Goal: Task Accomplishment & Management: Manage account settings

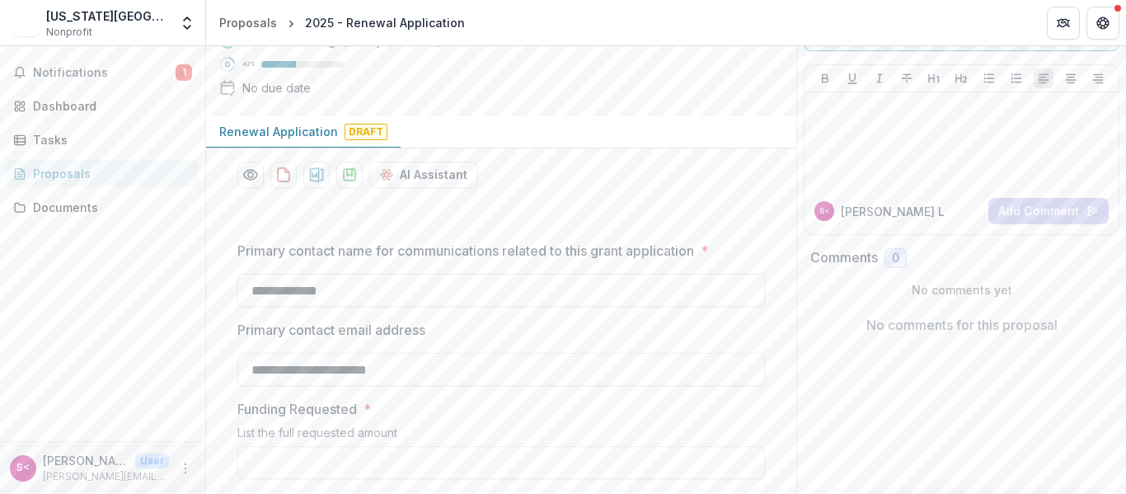
scroll to position [89, 0]
click at [81, 113] on div "Dashboard" at bounding box center [109, 105] width 152 height 17
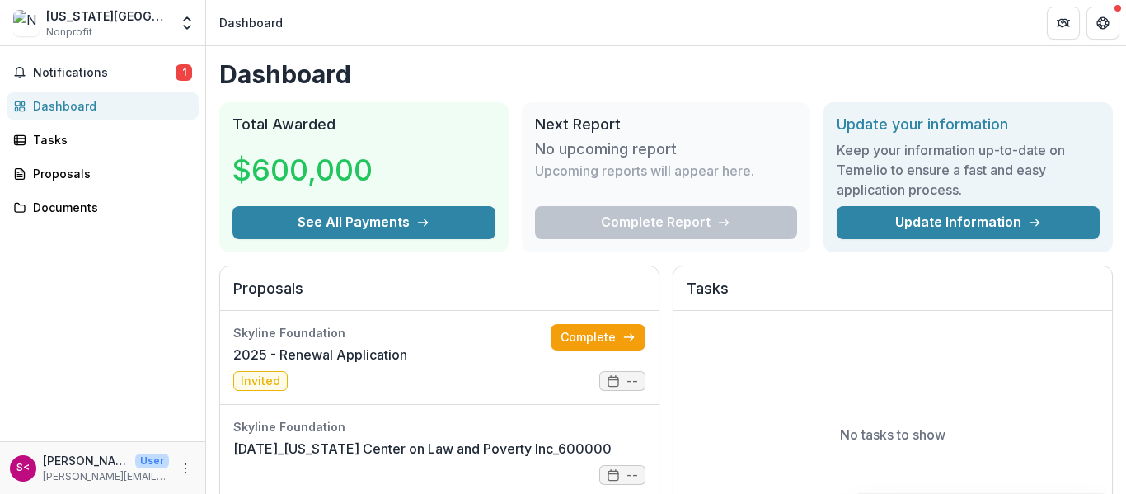
click at [120, 25] on div "[US_STATE][GEOGRAPHIC_DATA] on Law and Poverty Inc Nonprofit" at bounding box center [107, 23] width 123 height 32
click at [124, 17] on div "[US_STATE][GEOGRAPHIC_DATA] on Law and Poverty Inc" at bounding box center [107, 15] width 123 height 17
click at [186, 29] on polyline "Open entity switcher" at bounding box center [187, 27] width 7 height 3
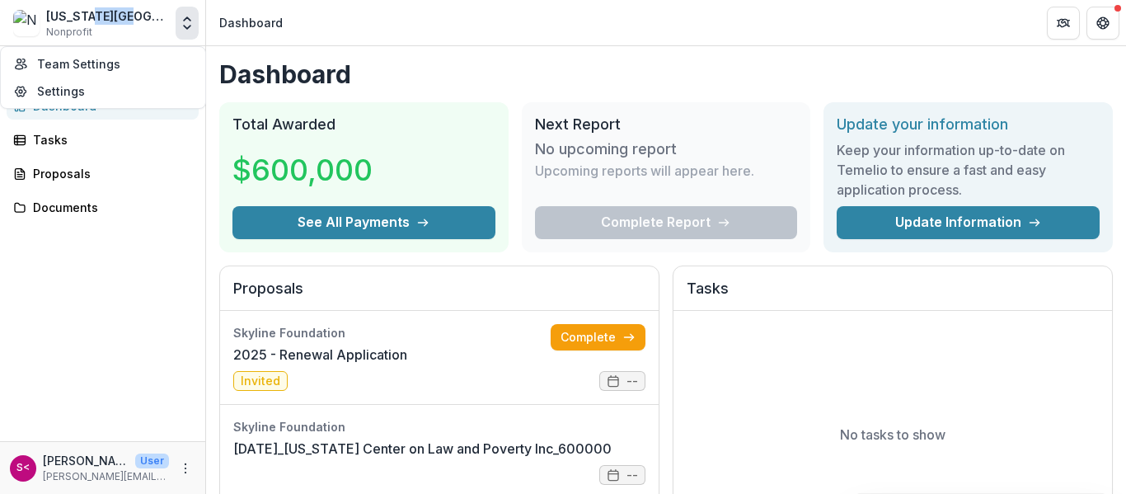
drag, startPoint x: 131, startPoint y: 22, endPoint x: 91, endPoint y: 19, distance: 39.7
click at [91, 19] on div "[US_STATE][GEOGRAPHIC_DATA] on Law and Poverty Inc" at bounding box center [107, 15] width 123 height 17
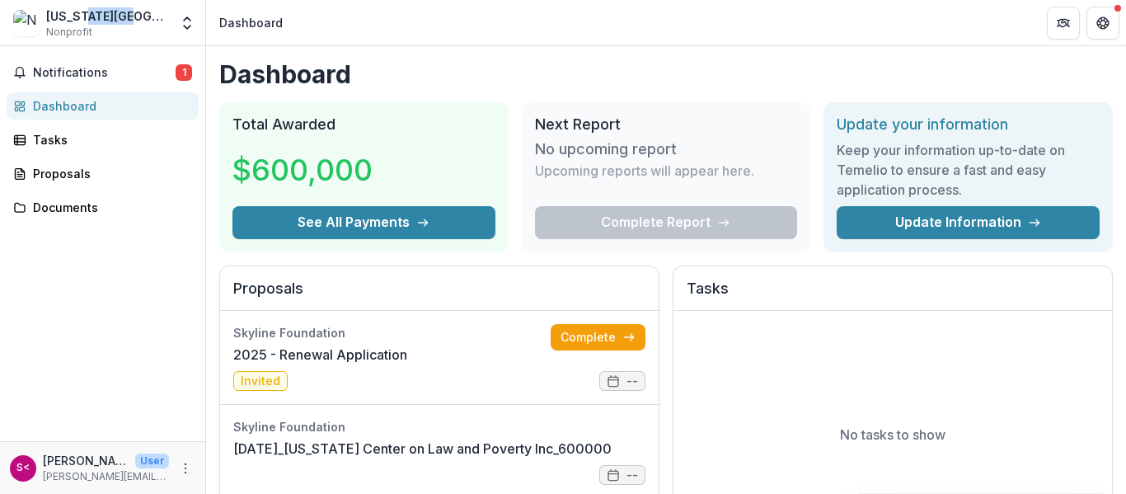
click at [91, 19] on div "[US_STATE][GEOGRAPHIC_DATA] on Law and Poverty Inc" at bounding box center [107, 15] width 123 height 17
click at [151, 204] on div "Documents" at bounding box center [109, 207] width 152 height 17
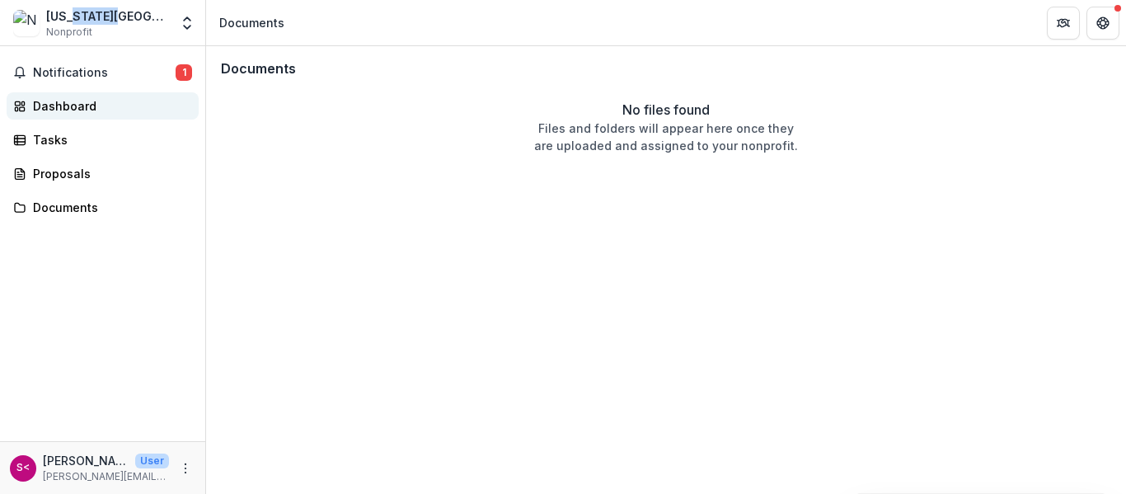
click at [111, 106] on div "Dashboard" at bounding box center [109, 105] width 152 height 17
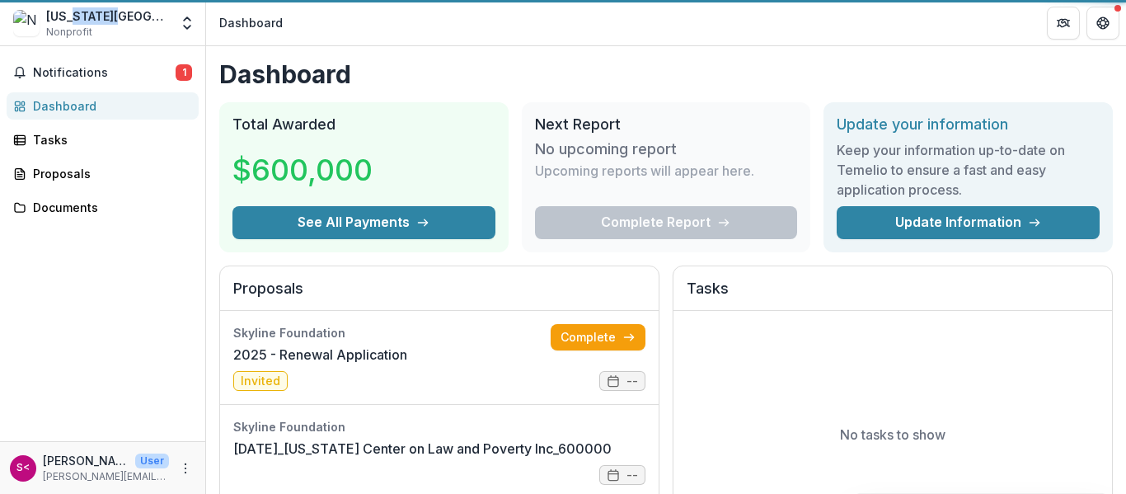
click at [111, 106] on div "Dashboard" at bounding box center [109, 105] width 152 height 17
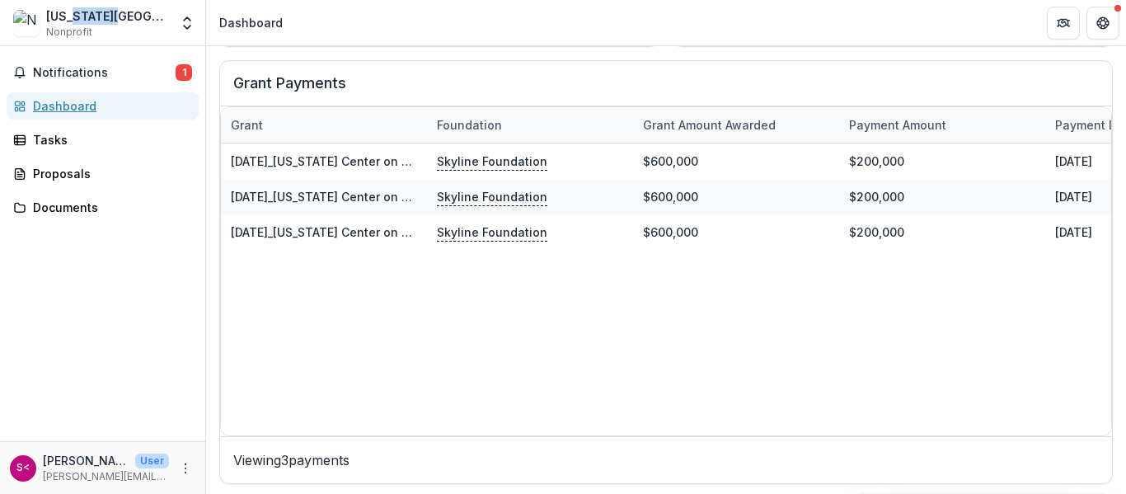
scroll to position [569, 0]
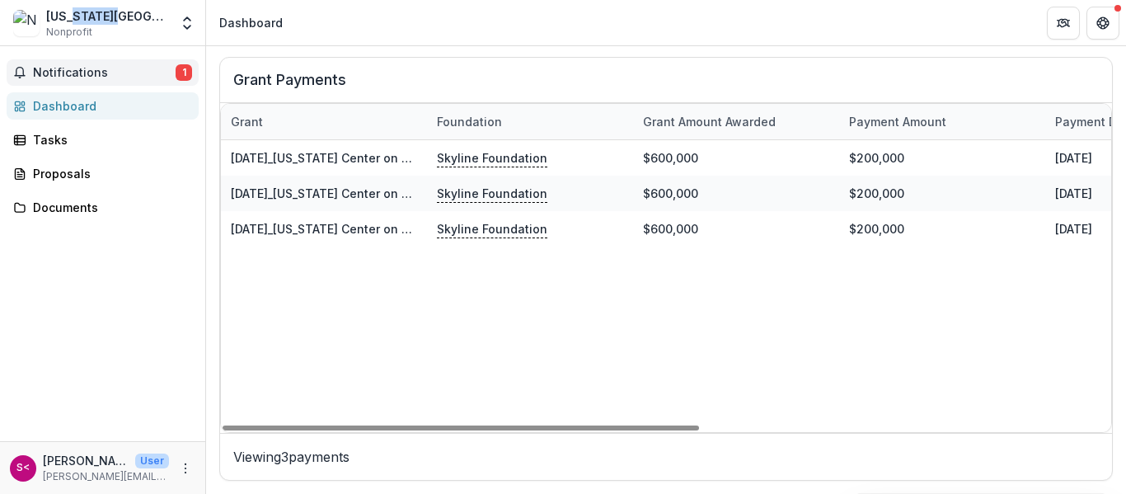
click at [172, 74] on span "Notifications" at bounding box center [104, 73] width 143 height 14
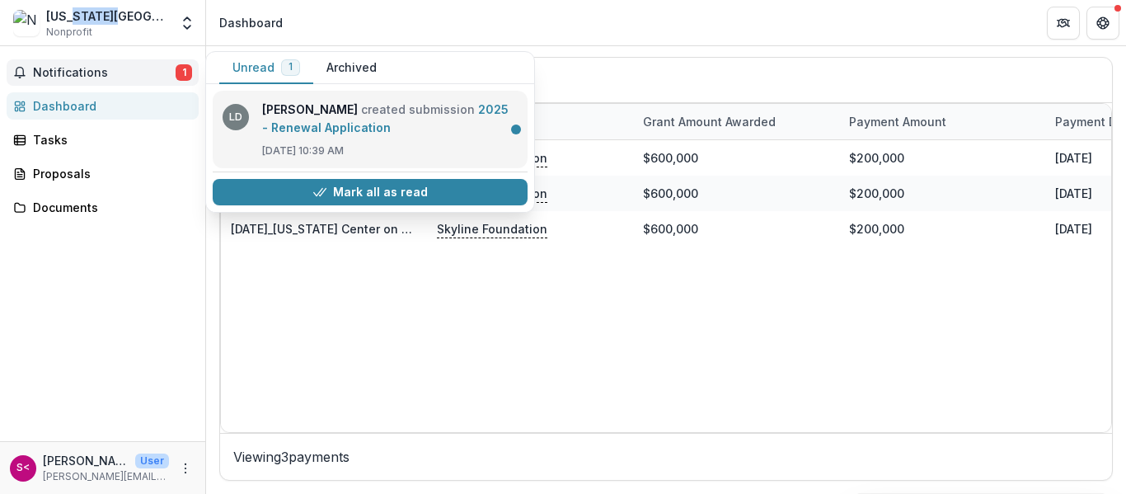
click at [345, 124] on link "2025 - Renewal Application" at bounding box center [385, 118] width 246 height 32
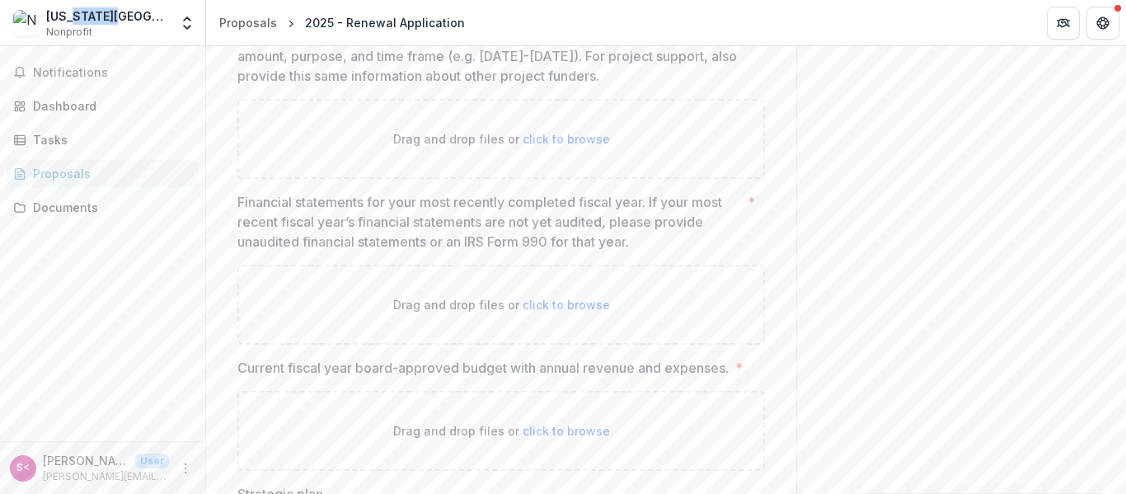
scroll to position [3482, 0]
click at [143, 112] on div "Dashboard" at bounding box center [109, 105] width 152 height 17
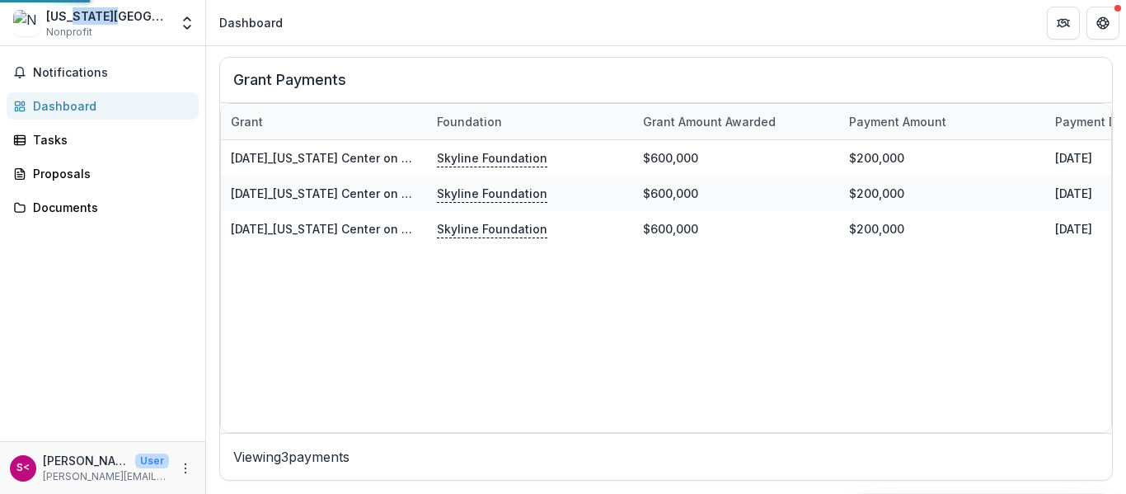
scroll to position [569, 0]
click at [143, 112] on div "Dashboard" at bounding box center [109, 105] width 152 height 17
click at [57, 461] on p "[PERSON_NAME] <[PERSON_NAME][EMAIL_ADDRESS][DOMAIN_NAME]>" at bounding box center [86, 460] width 86 height 17
drag, startPoint x: 104, startPoint y: 467, endPoint x: 162, endPoint y: 470, distance: 57.8
click at [162, 470] on div "[PERSON_NAME] <[PERSON_NAME][EMAIL_ADDRESS][DOMAIN_NAME]> User [PERSON_NAME][EM…" at bounding box center [106, 468] width 126 height 32
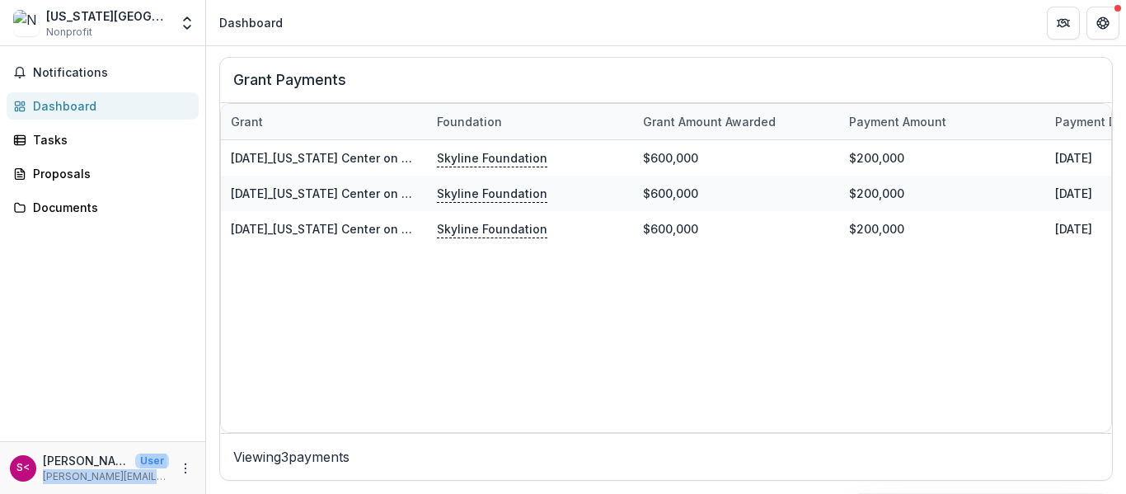
click at [162, 470] on p "[PERSON_NAME][EMAIL_ADDRESS][DOMAIN_NAME]" at bounding box center [106, 476] width 126 height 15
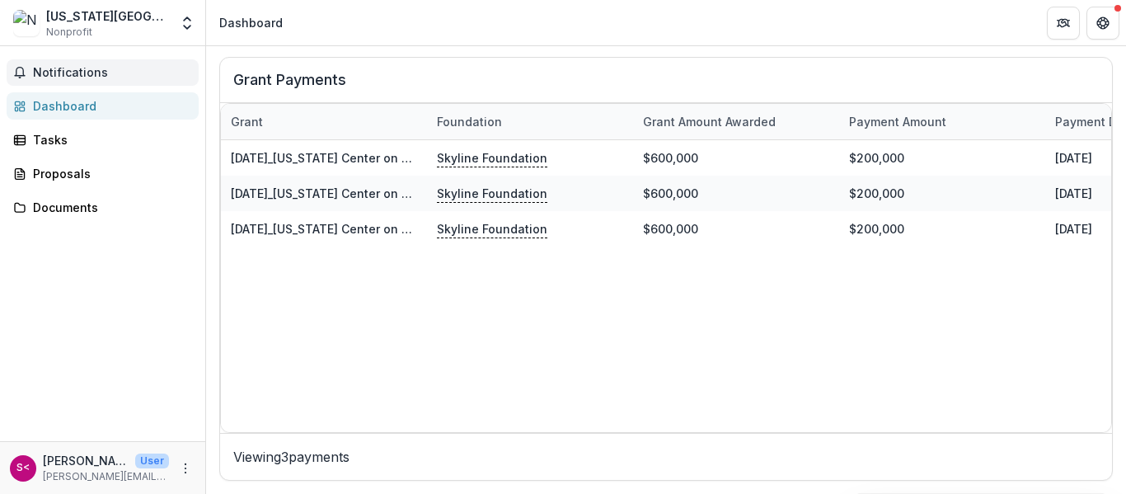
click at [97, 76] on span "Notifications" at bounding box center [112, 73] width 159 height 14
click at [93, 9] on div "[US_STATE][GEOGRAPHIC_DATA] on Law and Poverty Inc" at bounding box center [107, 15] width 123 height 17
click at [185, 24] on icon "Open entity switcher" at bounding box center [187, 23] width 16 height 16
click at [123, 82] on link "Settings" at bounding box center [103, 90] width 198 height 27
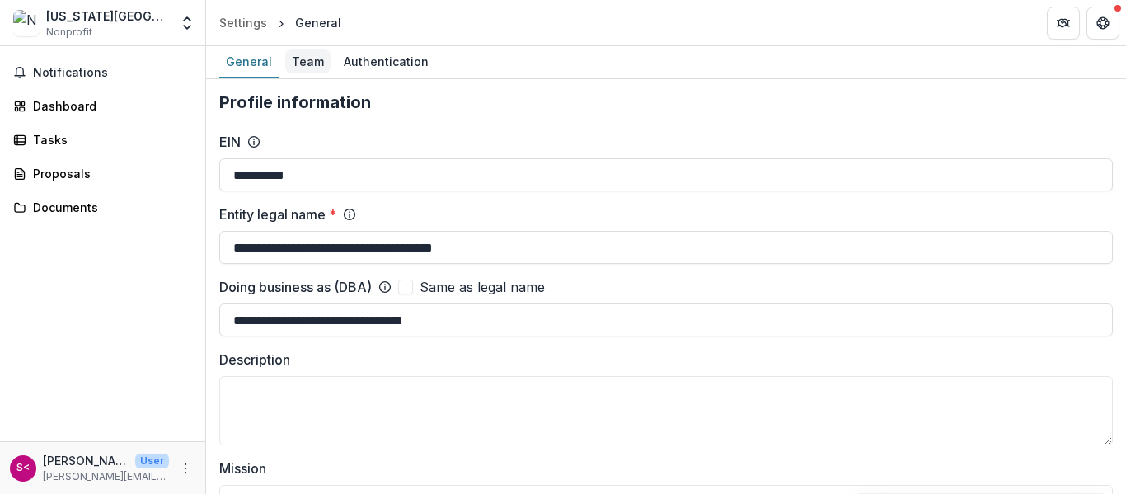
click at [319, 68] on div "Team" at bounding box center [307, 61] width 45 height 24
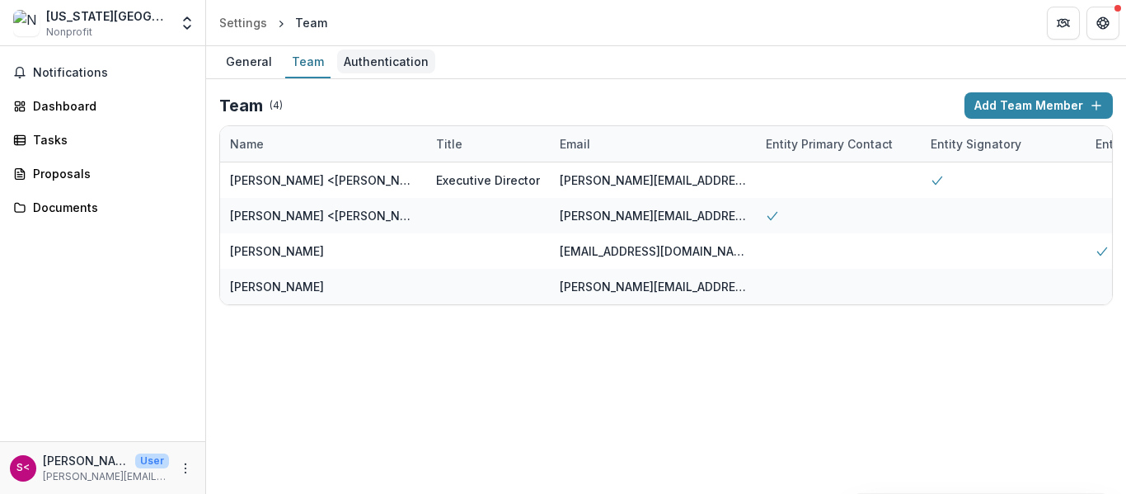
click at [347, 52] on div "Authentication" at bounding box center [386, 61] width 98 height 24
